Goal: Task Accomplishment & Management: Manage account settings

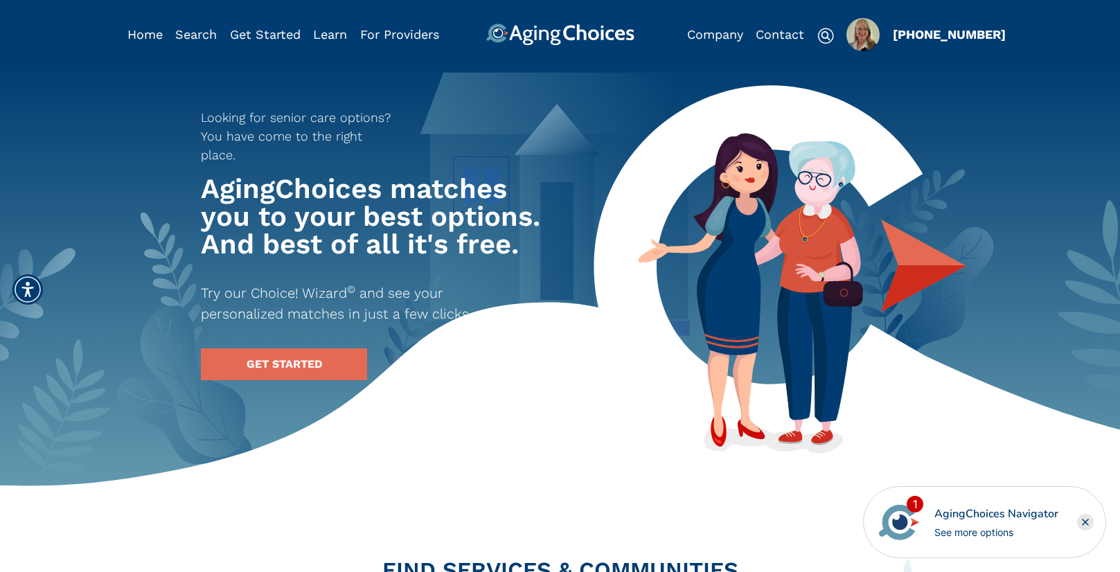
click at [853, 33] on img "Popover trigger" at bounding box center [862, 34] width 33 height 33
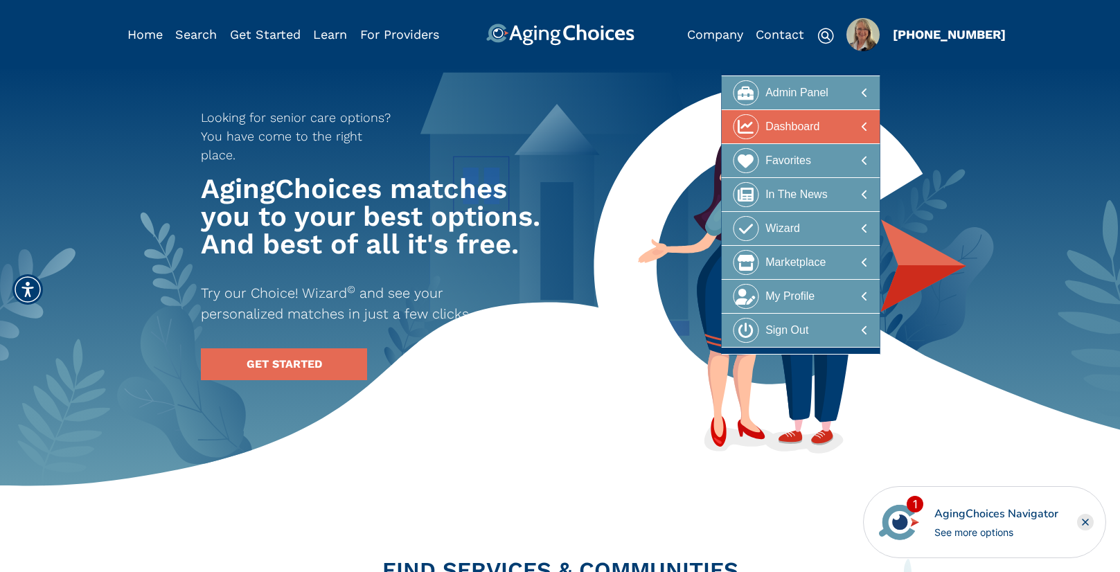
click at [816, 123] on div "Dashboard" at bounding box center [792, 127] width 54 height 26
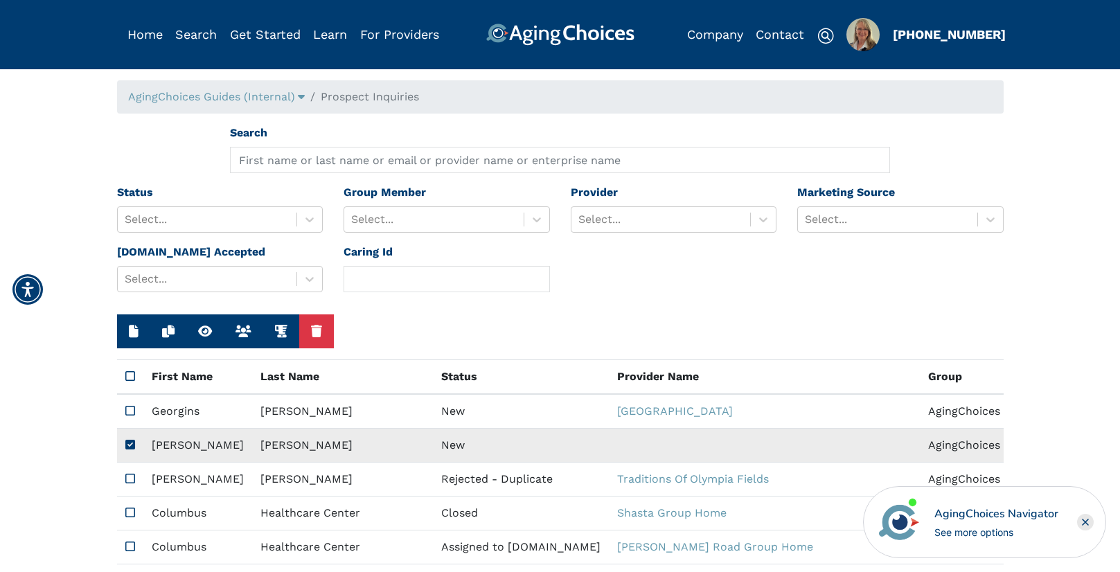
click at [433, 445] on td "New" at bounding box center [521, 446] width 176 height 34
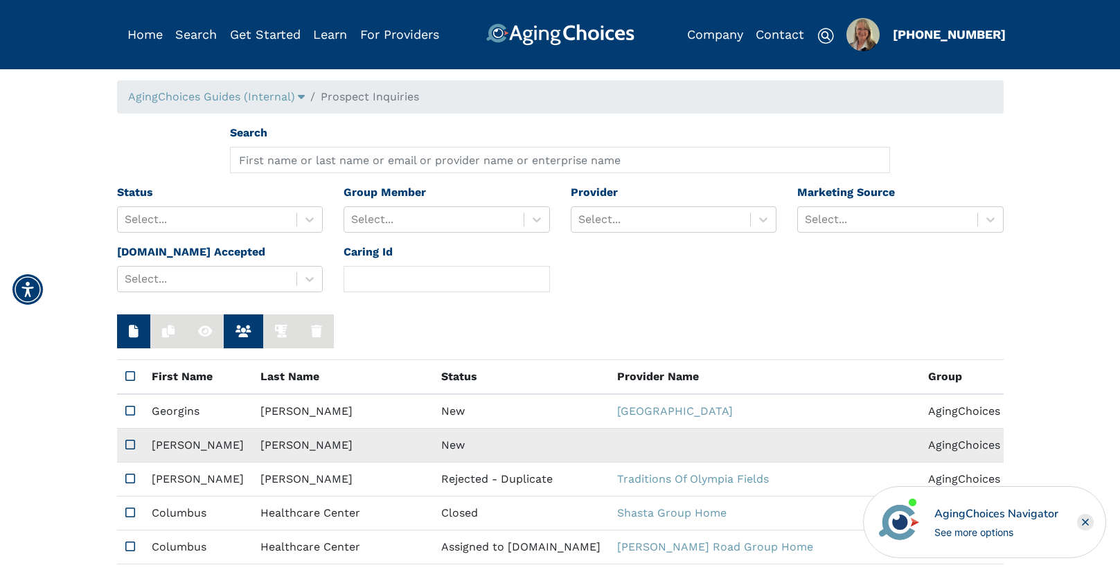
click at [433, 445] on td "New" at bounding box center [521, 446] width 176 height 34
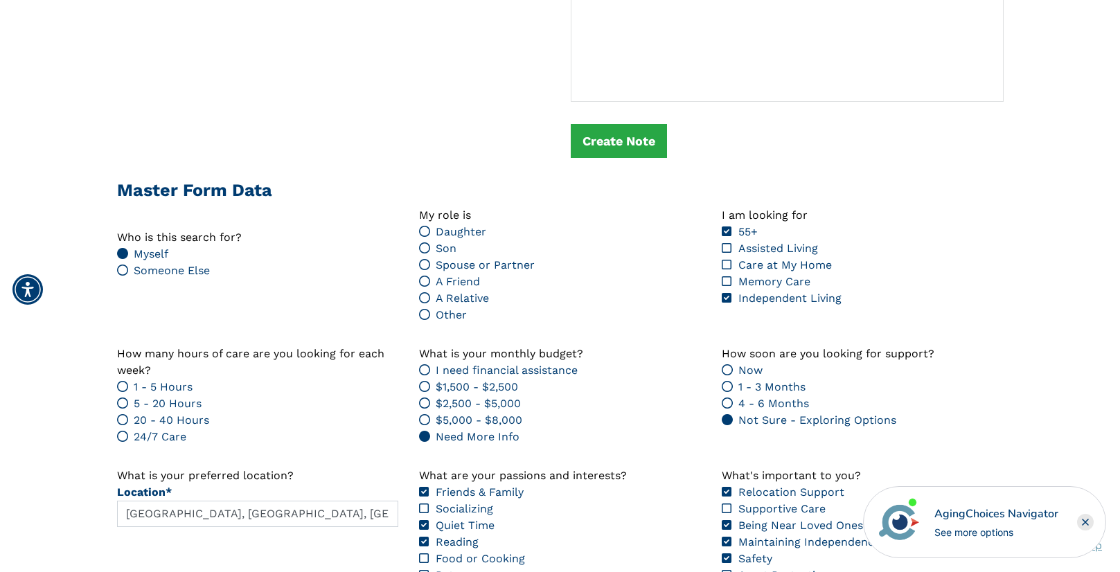
scroll to position [1437, 0]
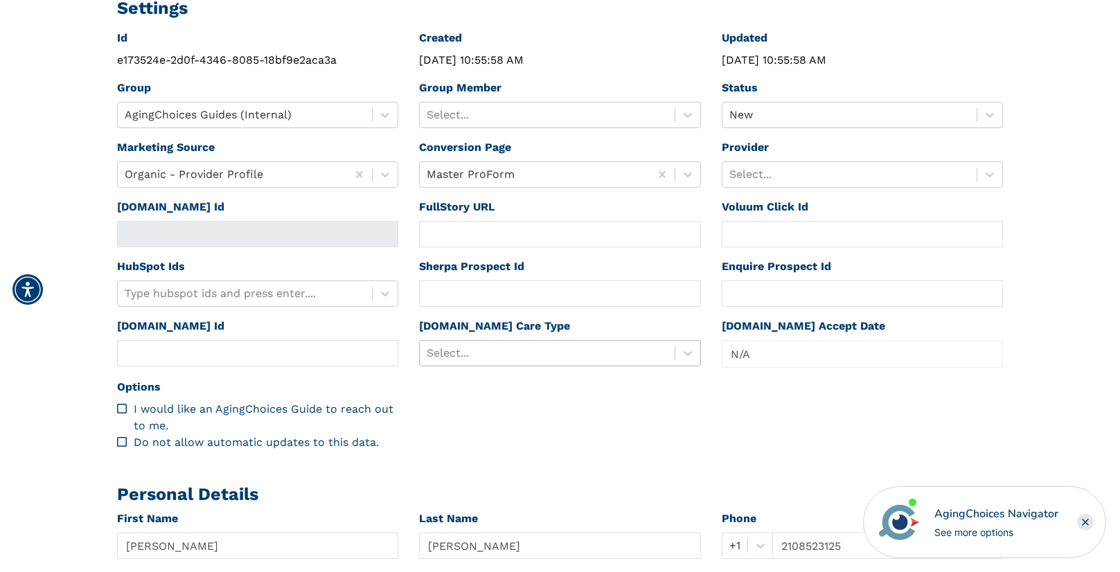
click at [494, 352] on div at bounding box center [547, 352] width 241 height 19
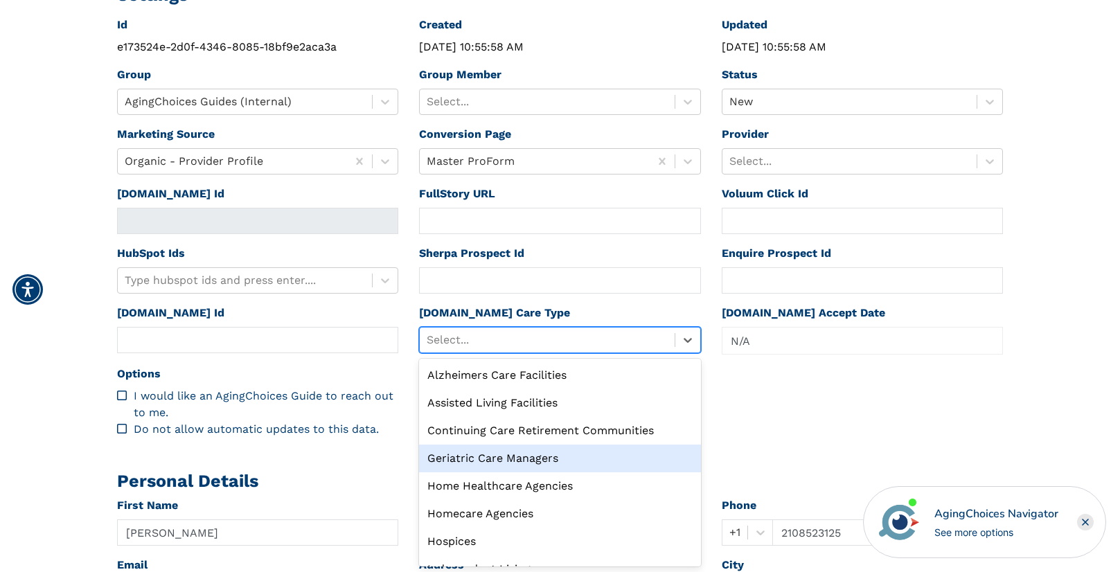
scroll to position [47, 0]
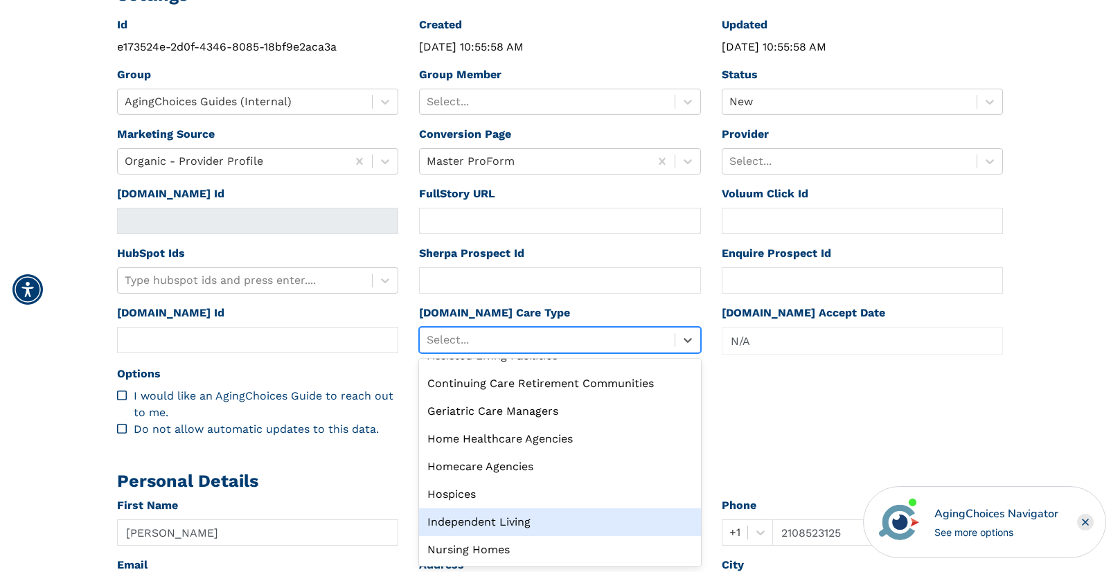
click at [481, 512] on div "Independent Living" at bounding box center [560, 522] width 282 height 28
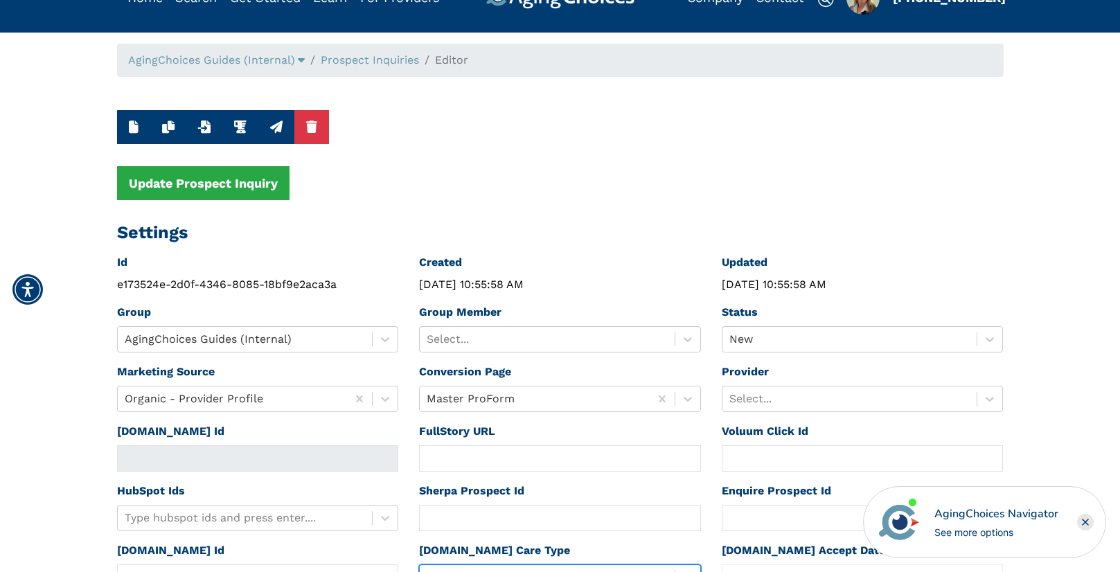
scroll to position [0, 0]
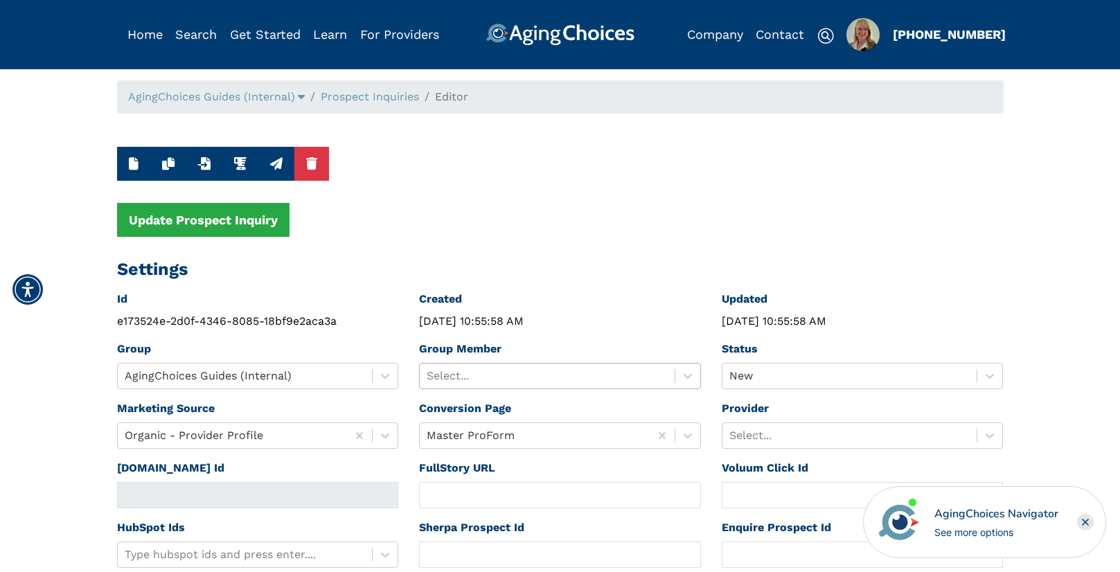
click at [503, 374] on div at bounding box center [547, 375] width 241 height 19
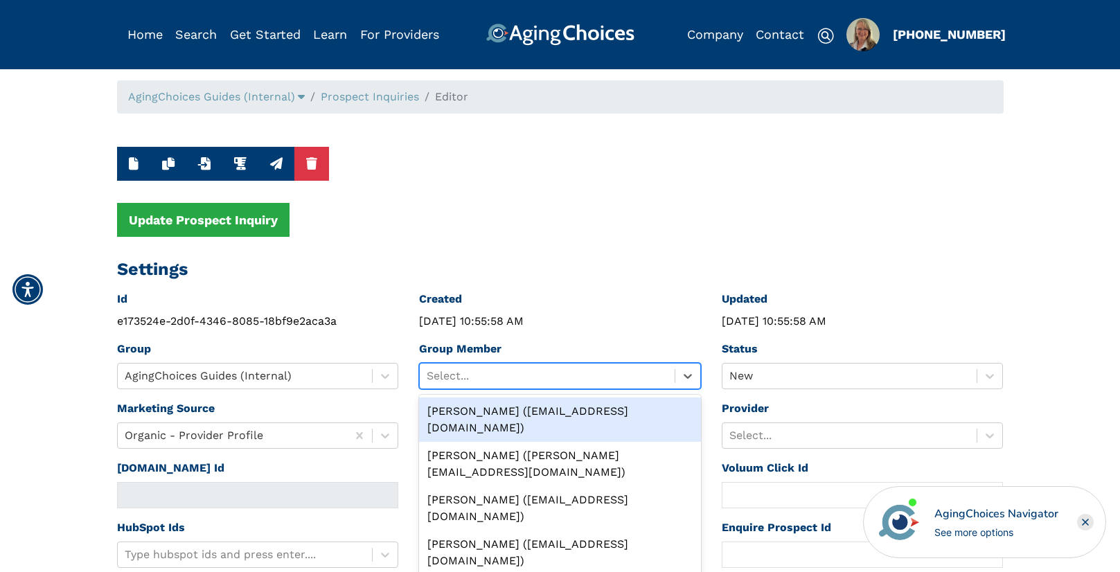
click at [512, 411] on div "Peggy Wilcox (pwilcox@lifestylecx.com)" at bounding box center [560, 419] width 282 height 44
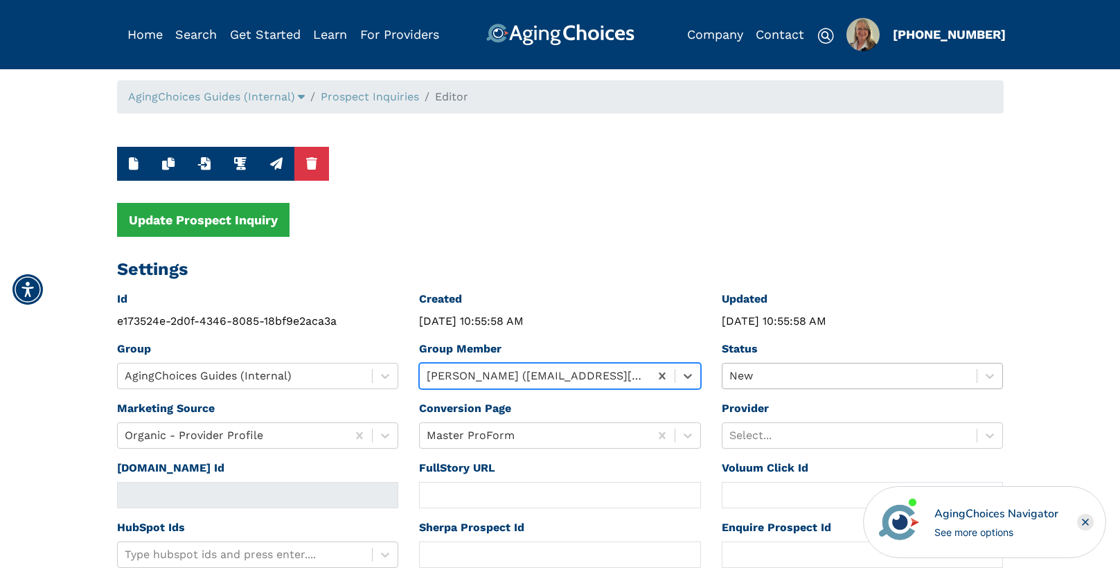
click at [756, 377] on div "New" at bounding box center [863, 376] width 282 height 26
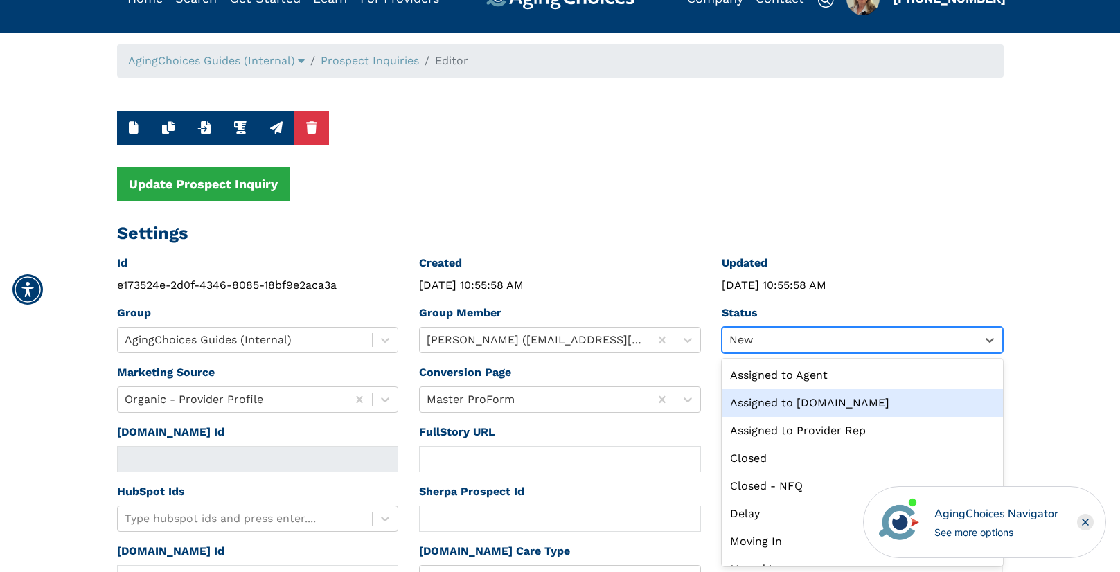
click at [807, 396] on div "Assigned to Caring.com" at bounding box center [863, 403] width 282 height 28
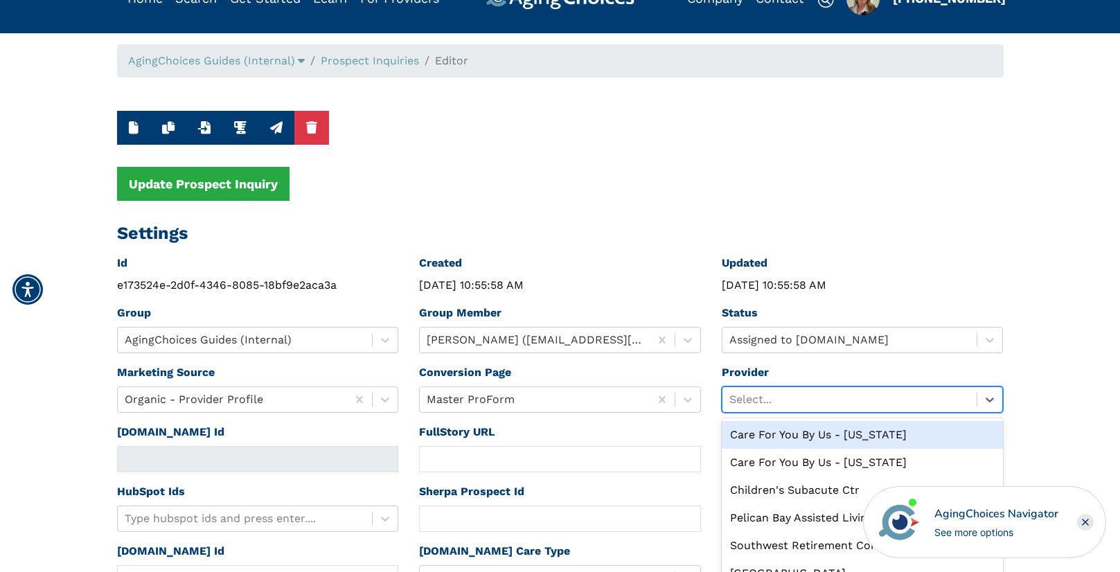
click at [807, 396] on div "option Care For You By Us - Michigan focused, 1 of 10. 10 results available. Us…" at bounding box center [863, 399] width 282 height 26
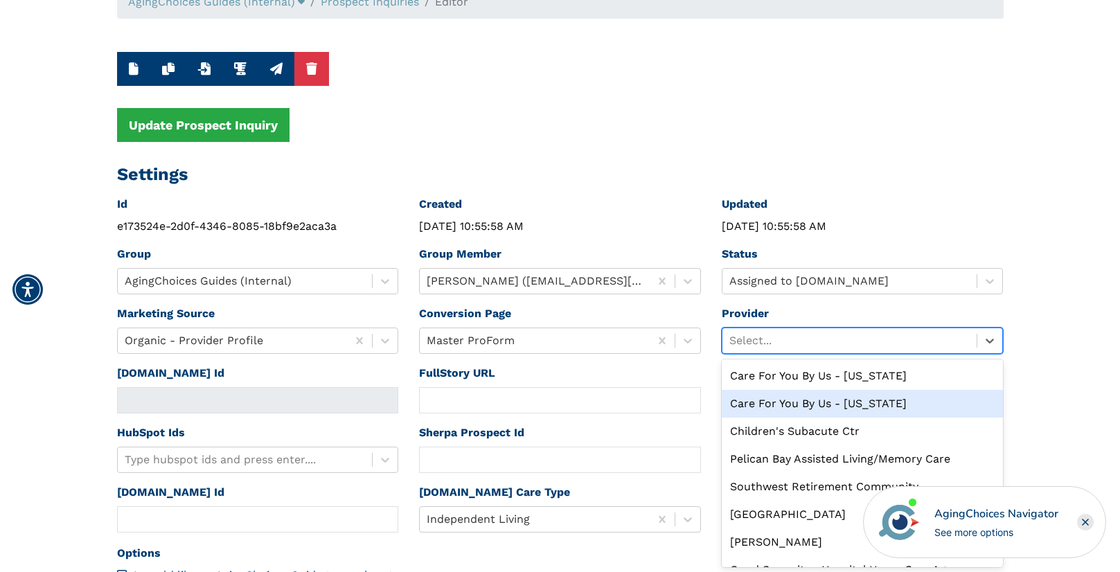
scroll to position [96, 0]
type input "a"
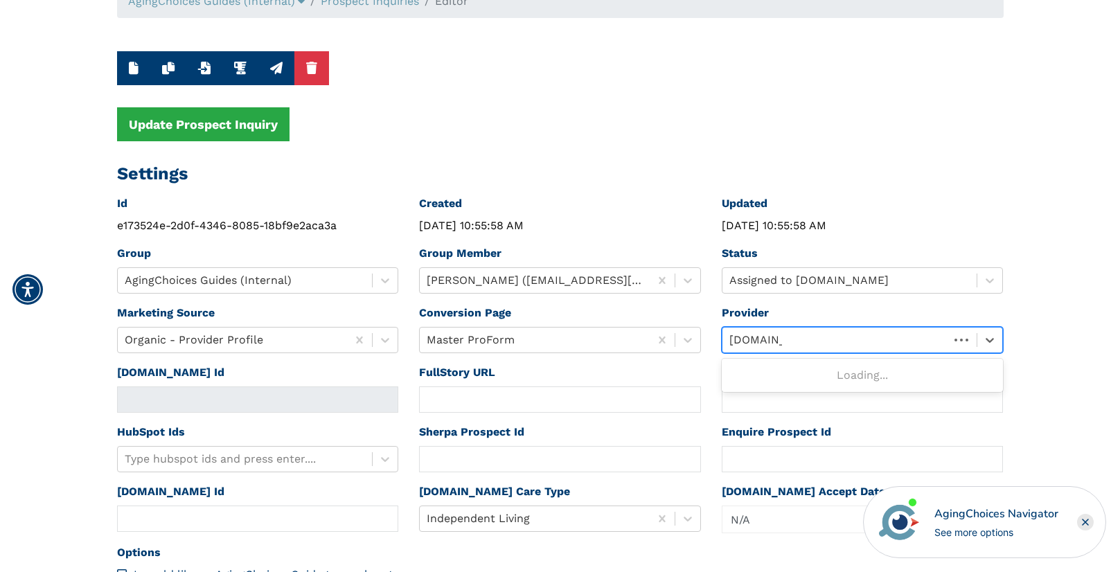
type input "caring.com"
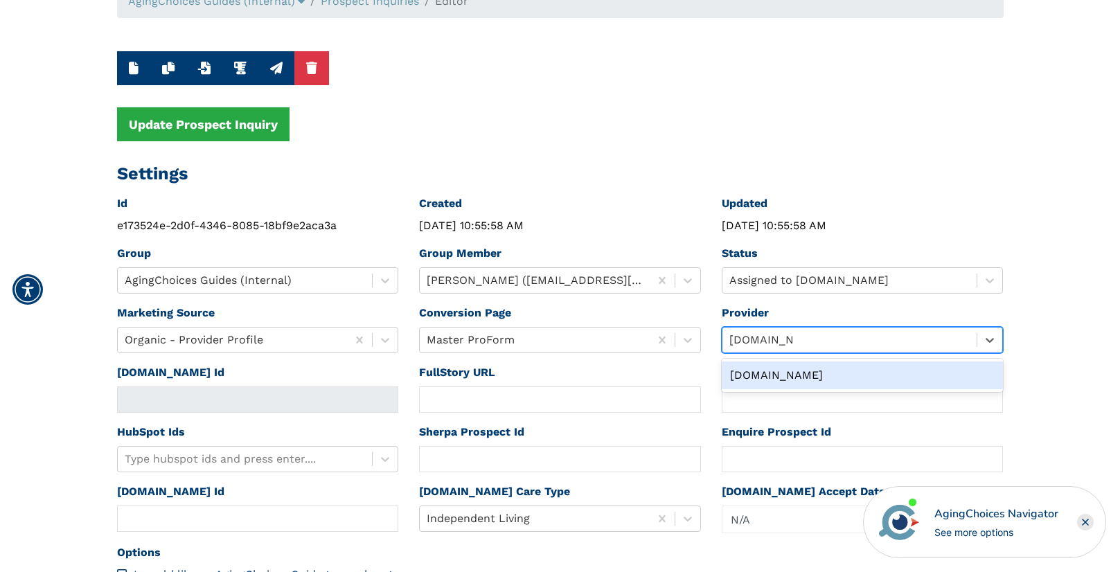
click at [749, 373] on div "Caring.com" at bounding box center [863, 375] width 282 height 28
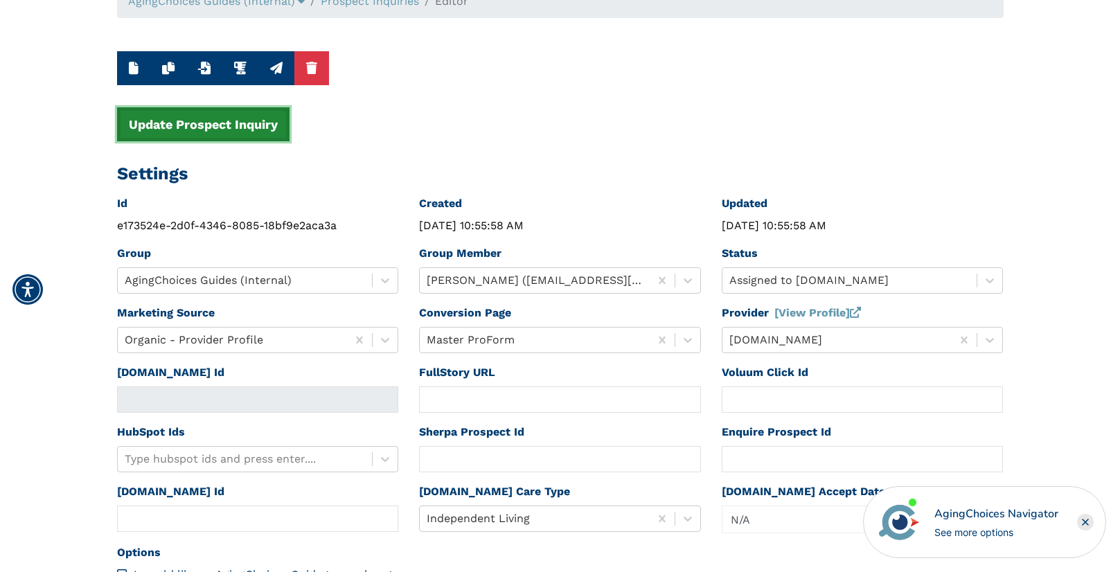
click at [228, 132] on button "Update Prospect Inquiry" at bounding box center [203, 124] width 172 height 34
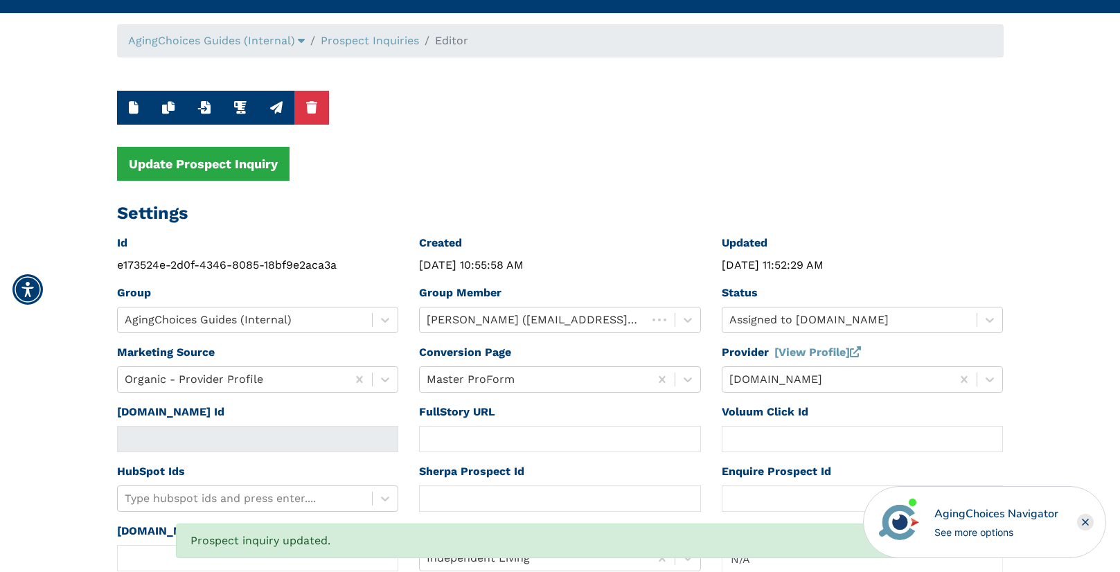
scroll to position [0, 0]
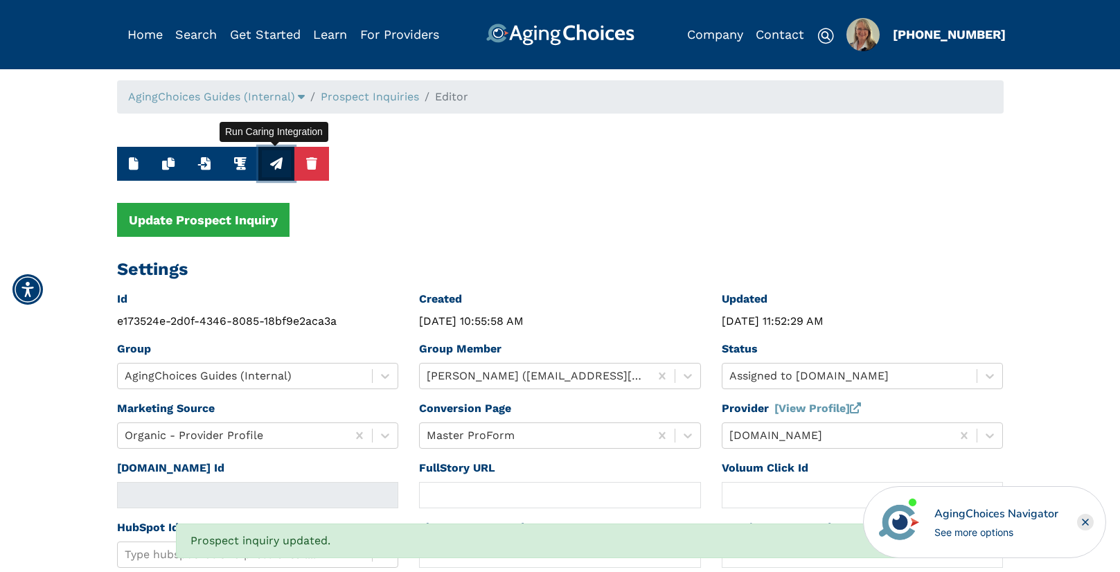
click at [272, 161] on icon "button" at bounding box center [276, 163] width 12 height 12
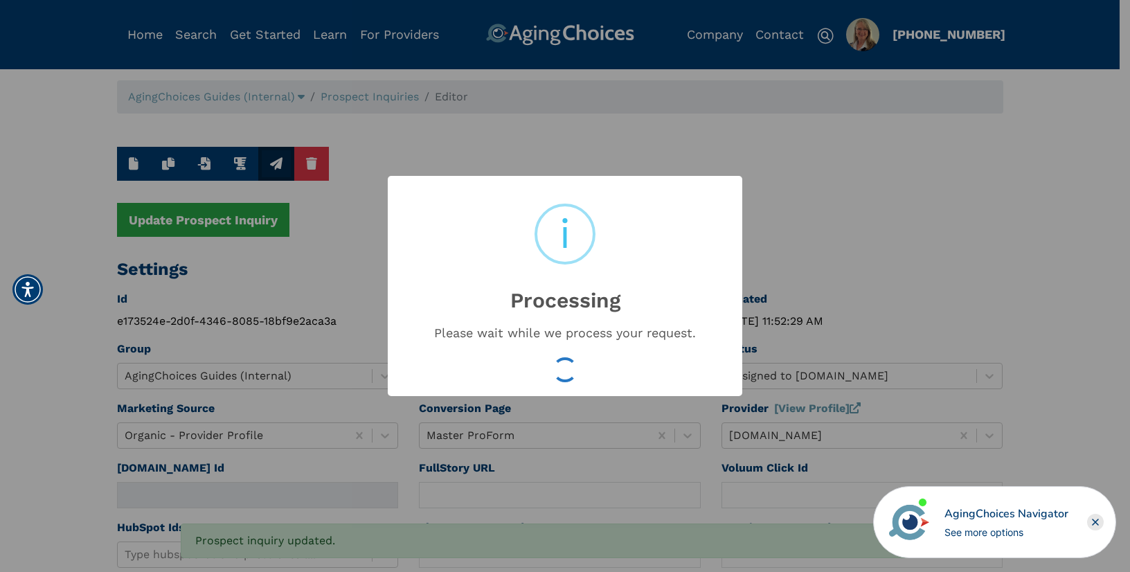
type input "16551136"
type input "Aug 21, 2025 11:52:32 AM"
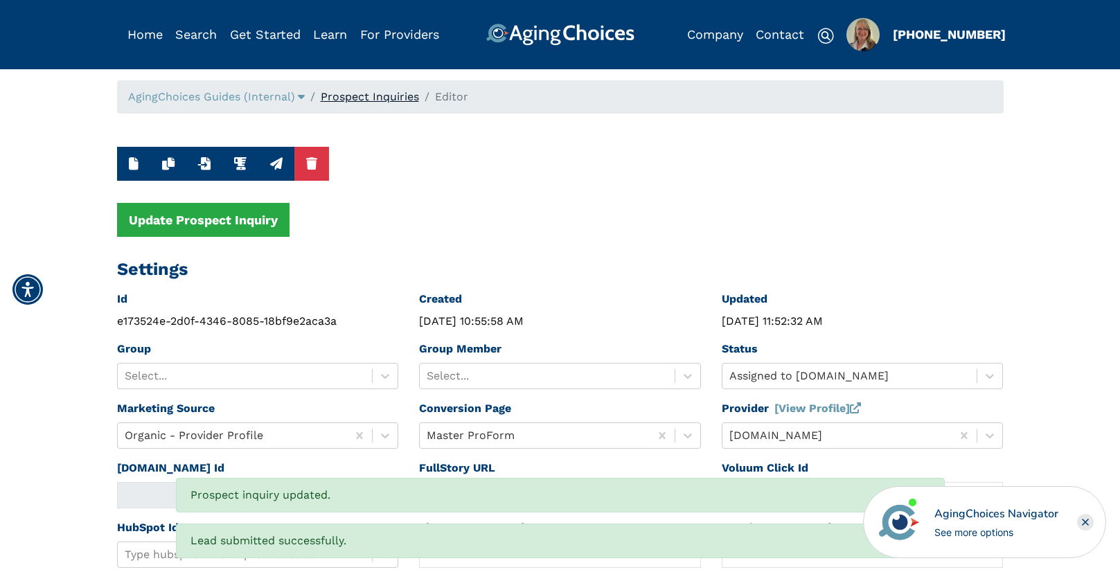
click at [384, 94] on link "Prospect Inquiries" at bounding box center [370, 96] width 98 height 13
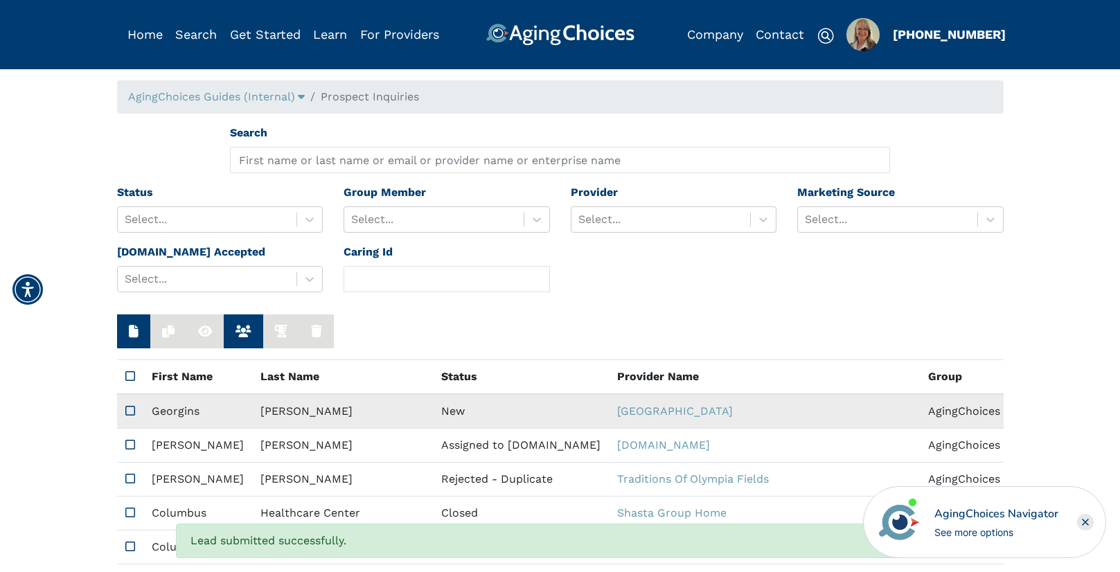
click at [433, 409] on td "New" at bounding box center [521, 411] width 176 height 35
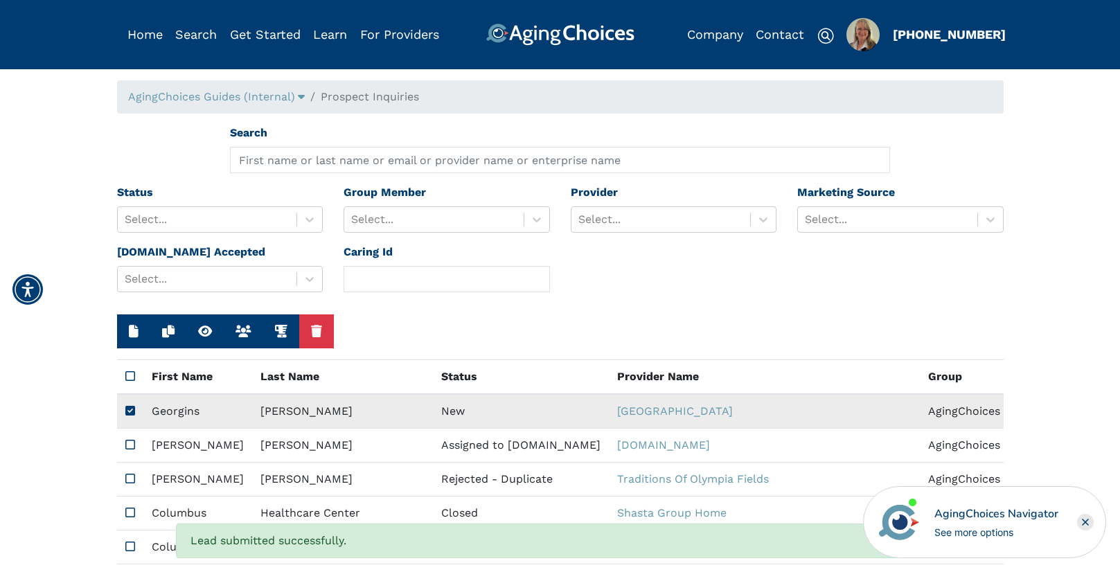
click at [433, 409] on td "New" at bounding box center [521, 411] width 176 height 35
type input "https://app.fullstory.com/ui/KWY46/session/2cced5bc-281e-4aa7-8193-2485a413fc66…"
type input "N/A"
type input "Georgins"
type textarea "hello: right now I'm in the action of looking for an apartment and to contact m…"
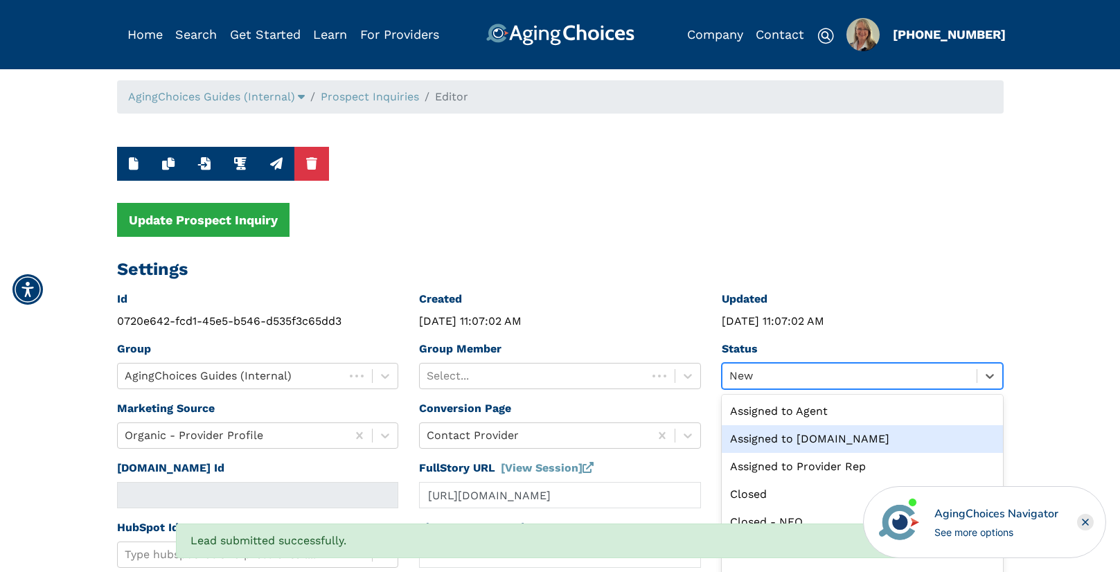
click at [771, 376] on div "option Assigned to Caring.com focused, 2 of 13. 13 results available. Use Up an…" at bounding box center [863, 376] width 282 height 26
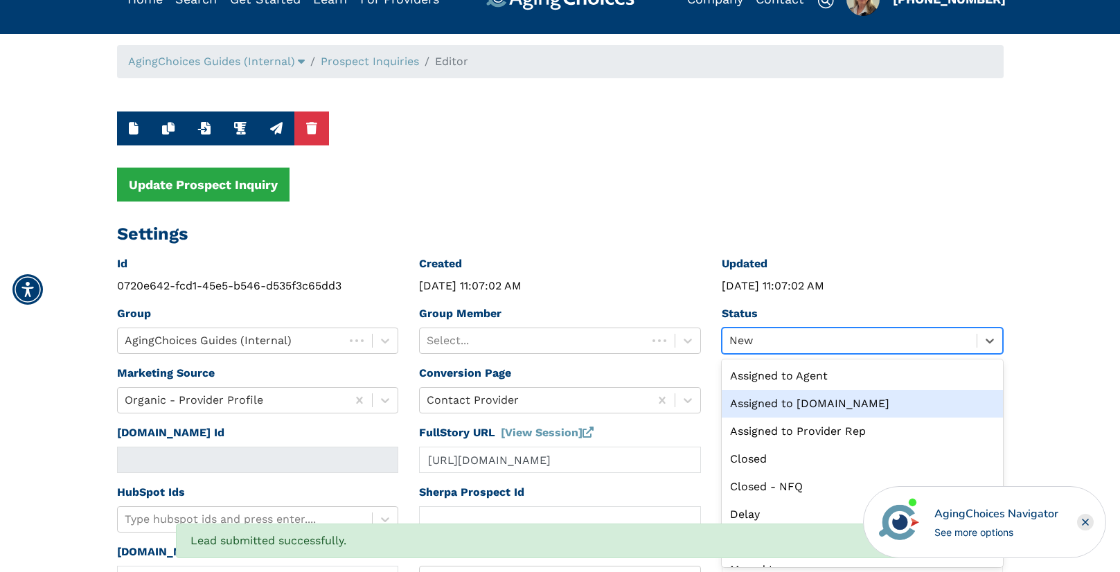
scroll to position [53, 0]
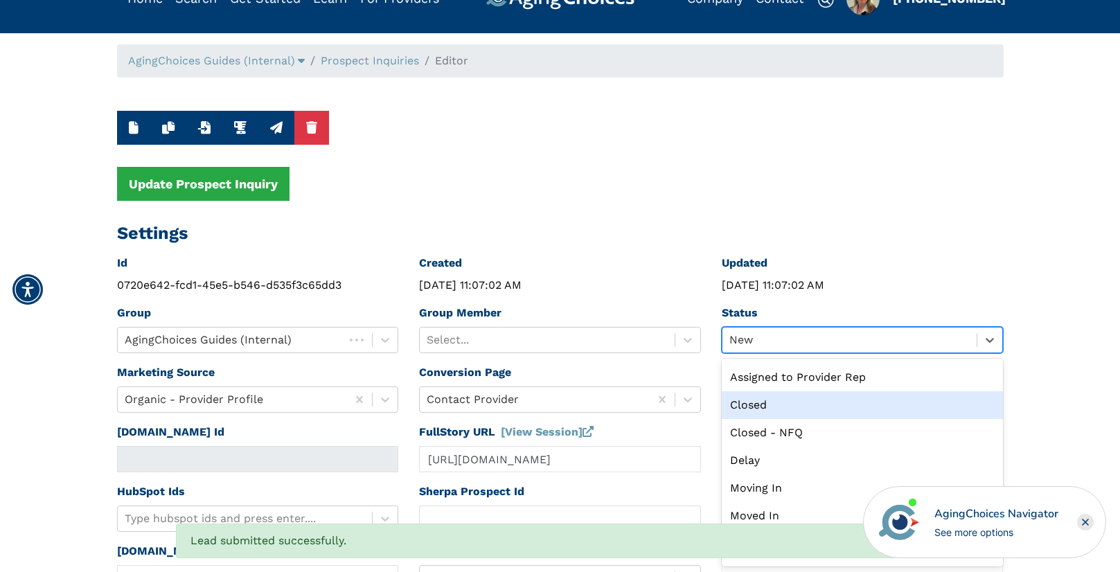
click at [767, 406] on div "Closed" at bounding box center [863, 405] width 282 height 28
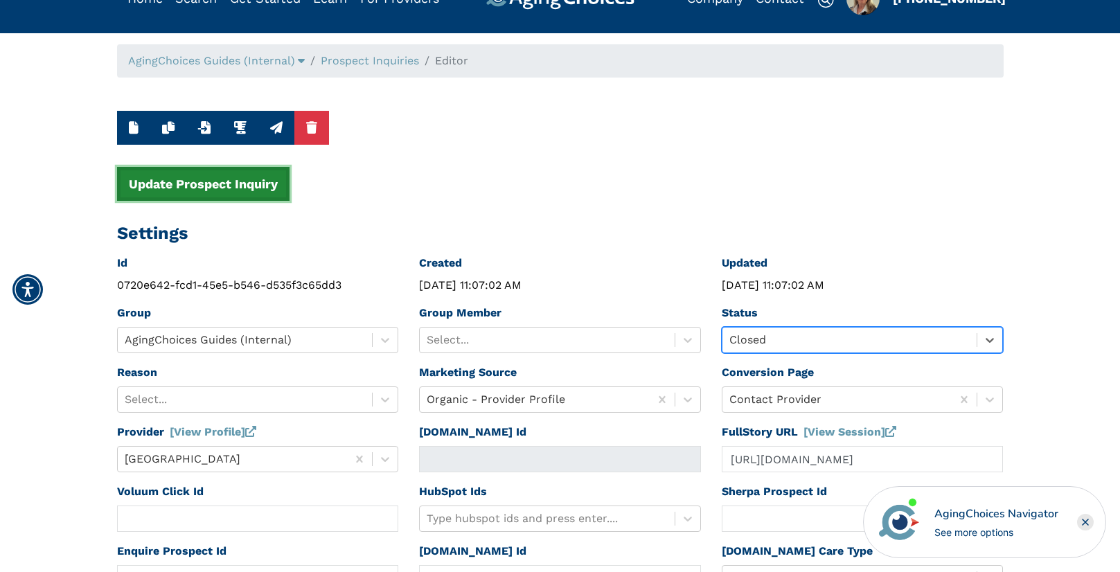
click at [237, 190] on button "Update Prospect Inquiry" at bounding box center [203, 184] width 172 height 34
